Goal: Task Accomplishment & Management: Manage account settings

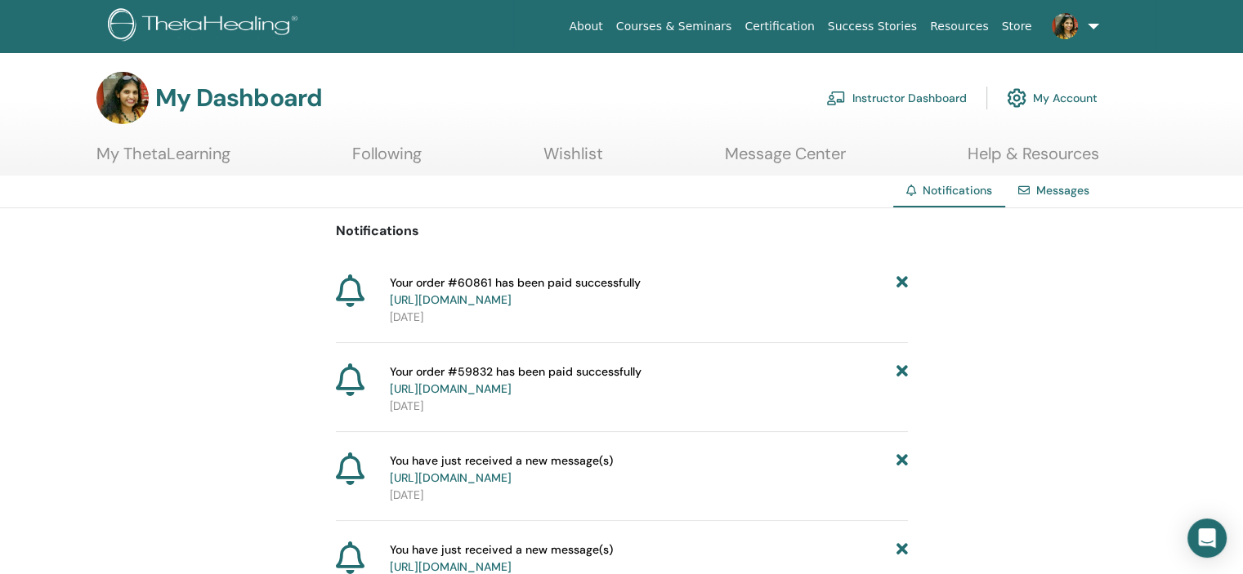
click at [909, 88] on link "Instructor Dashboard" at bounding box center [896, 98] width 141 height 36
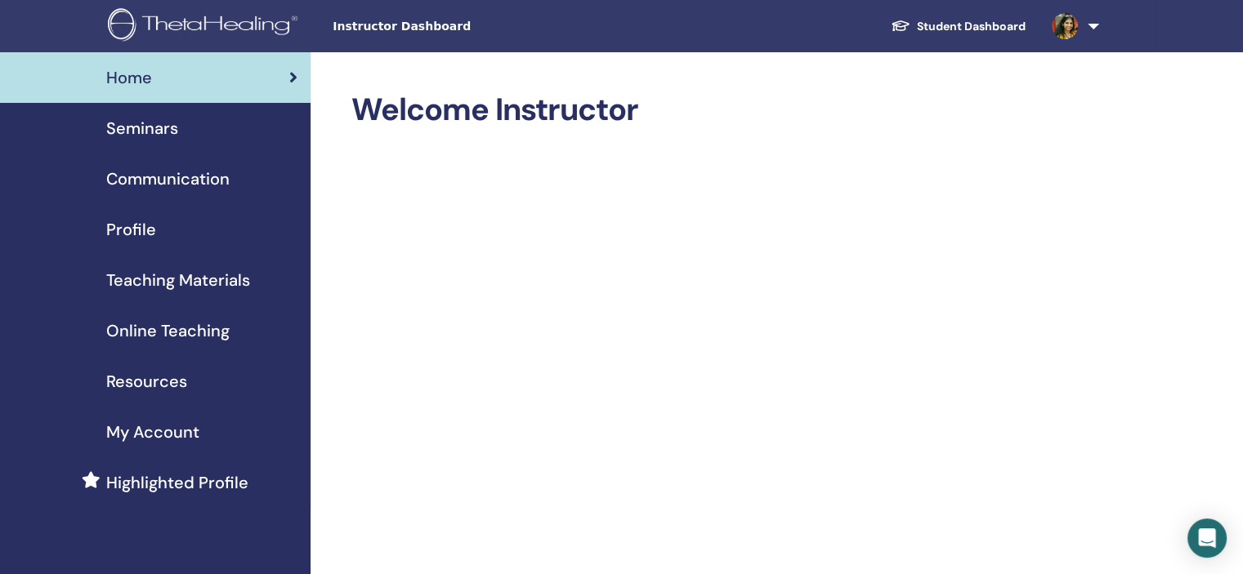
click at [167, 126] on span "Seminars" at bounding box center [142, 128] width 72 height 25
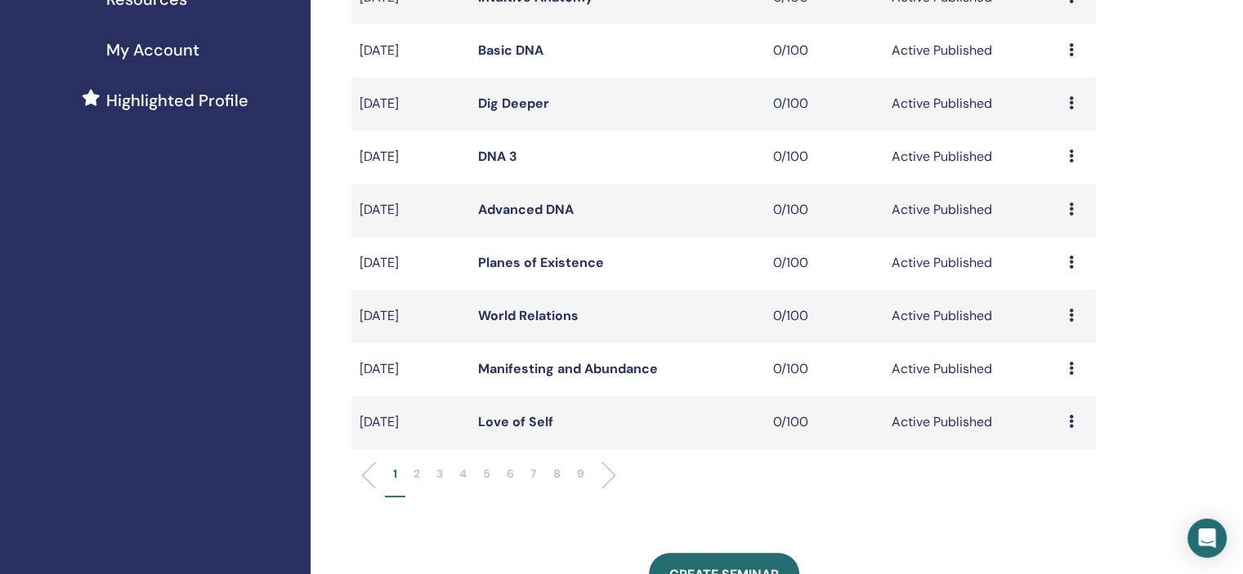
scroll to position [409, 0]
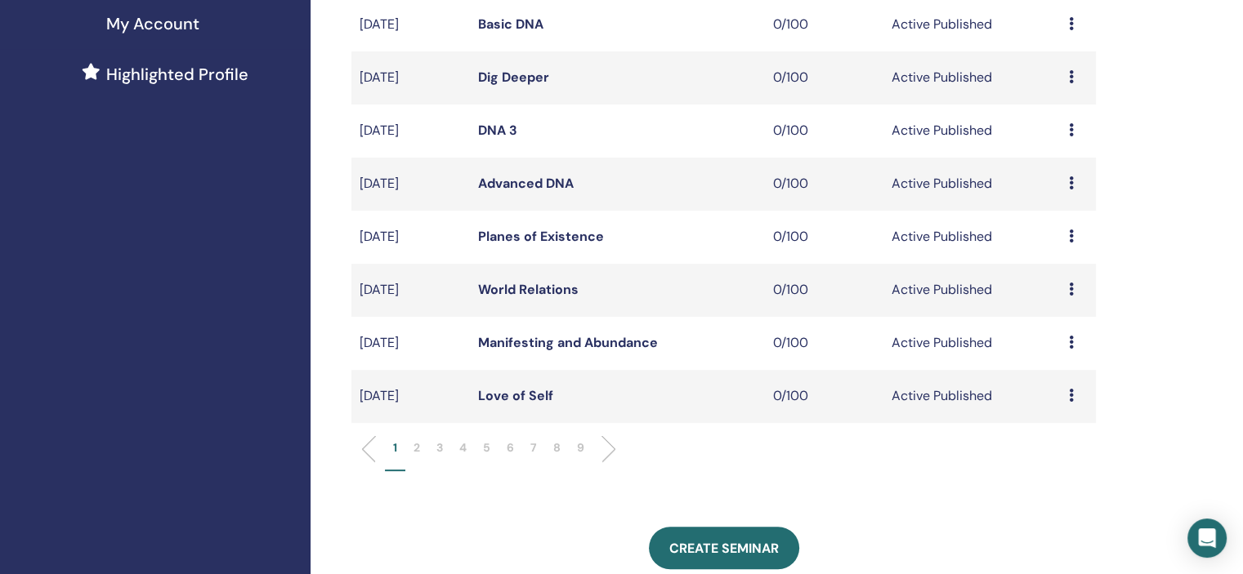
click at [535, 447] on p "7" at bounding box center [533, 448] width 7 height 17
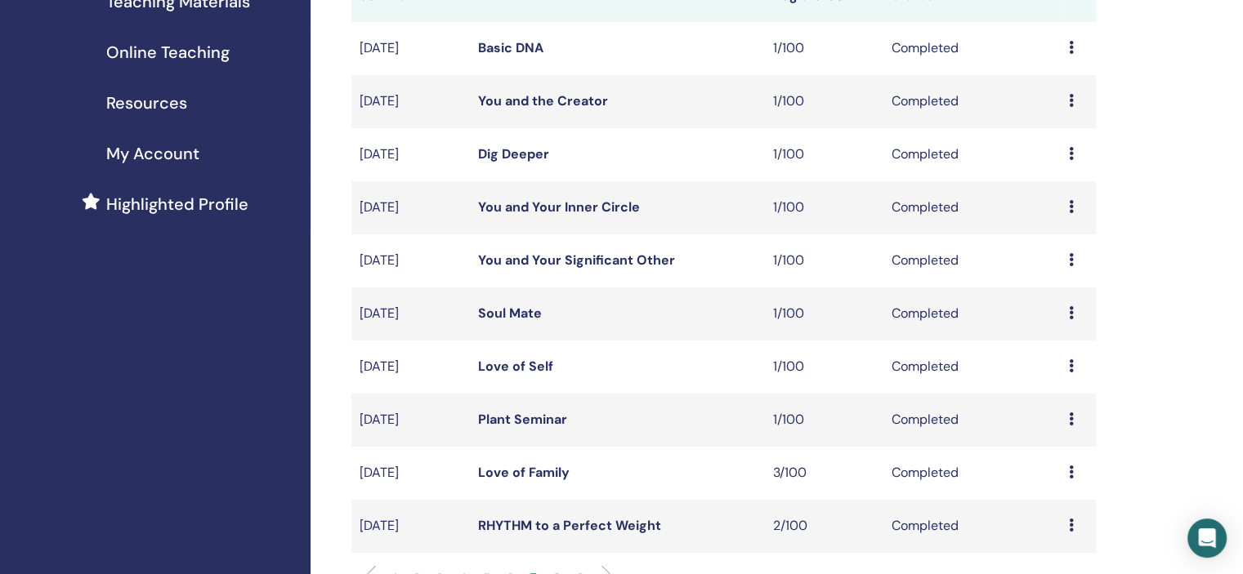
scroll to position [490, 0]
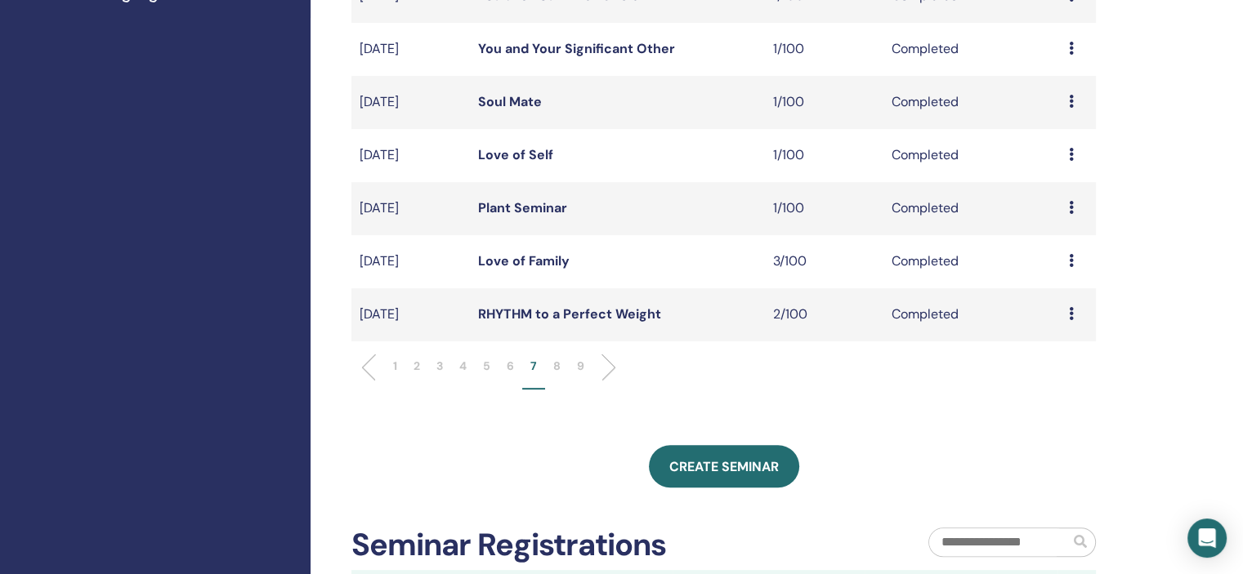
click at [504, 367] on li "6" at bounding box center [510, 374] width 24 height 32
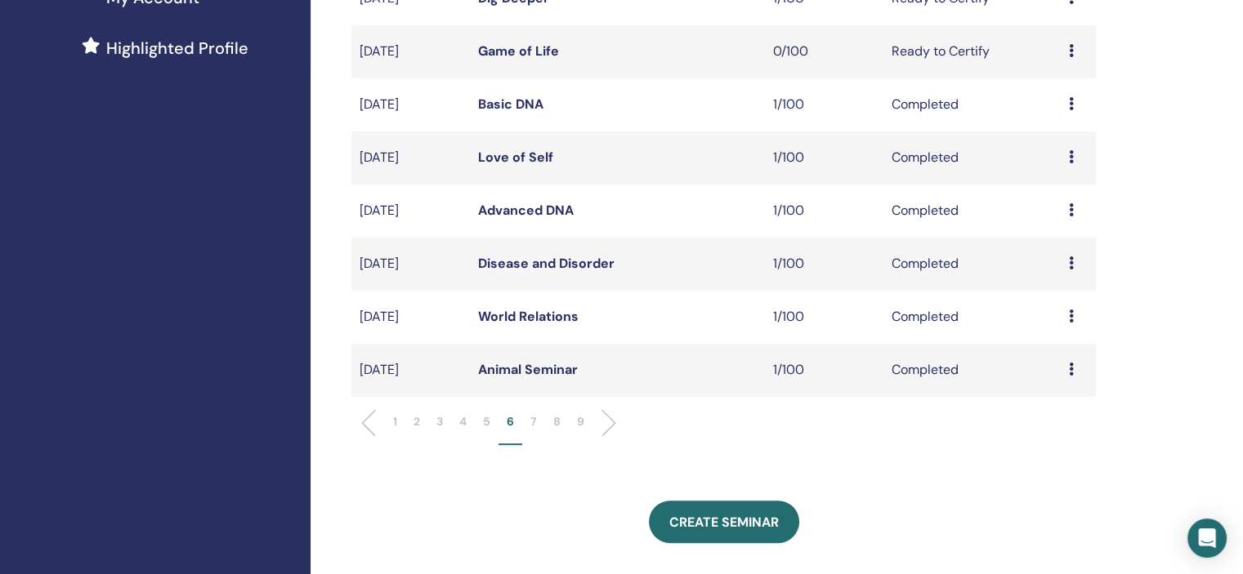
scroll to position [409, 0]
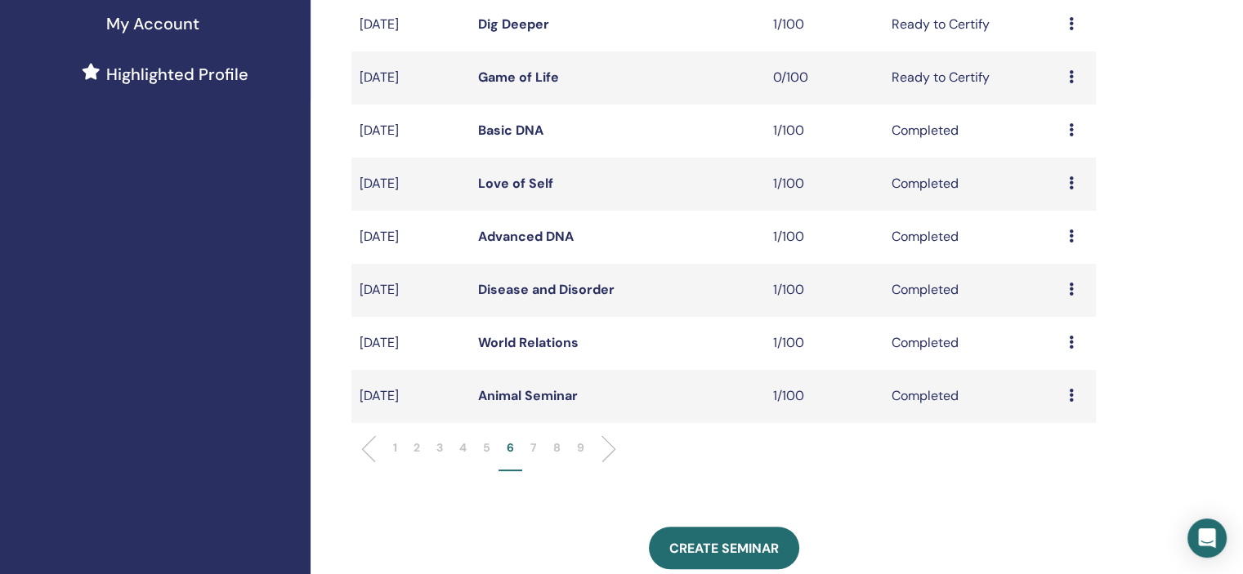
click at [1070, 293] on icon at bounding box center [1071, 289] width 5 height 13
click at [1046, 326] on link "Attendees" at bounding box center [1059, 330] width 62 height 17
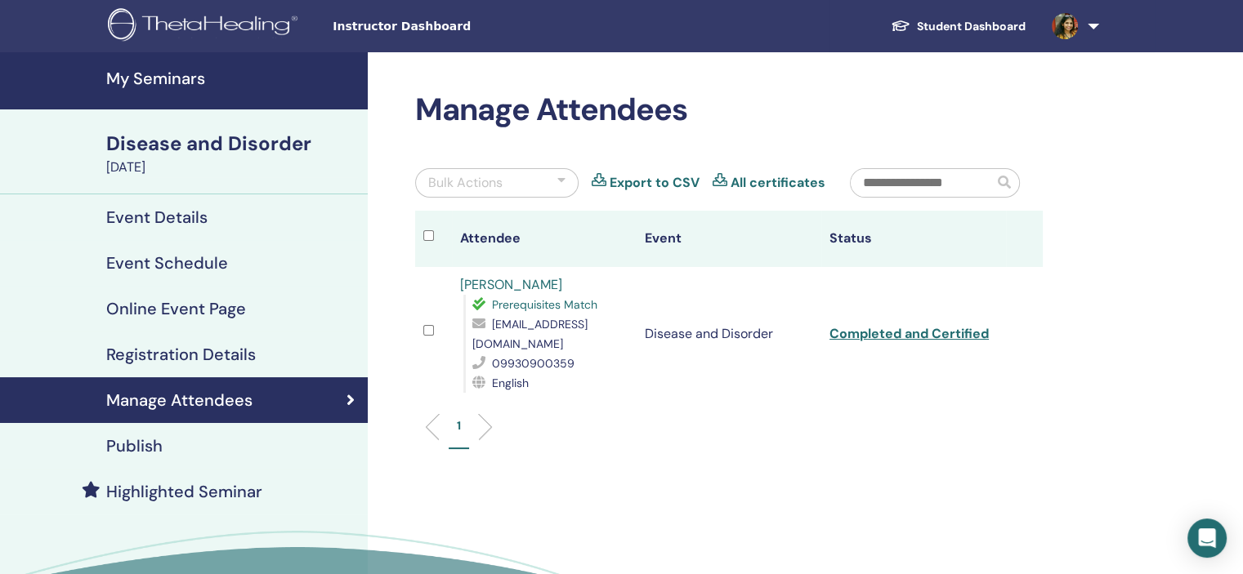
click at [494, 282] on link "[PERSON_NAME]" at bounding box center [511, 284] width 102 height 17
